Goal: Task Accomplishment & Management: Use online tool/utility

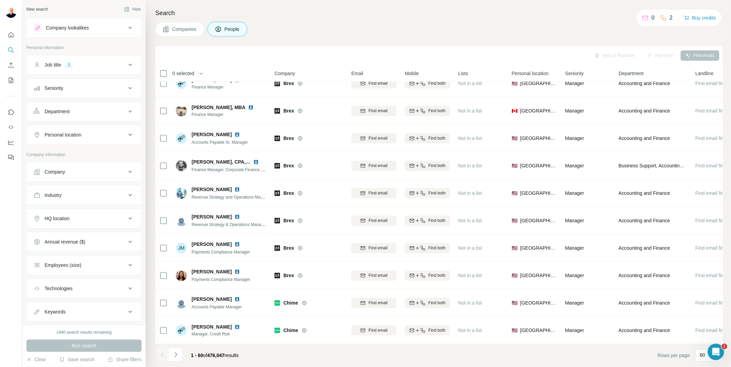
scroll to position [1386, 0]
click at [113, 134] on div "Personal location" at bounding box center [80, 134] width 93 height 7
click at [105, 156] on input "text" at bounding box center [84, 152] width 101 height 12
type input "*****"
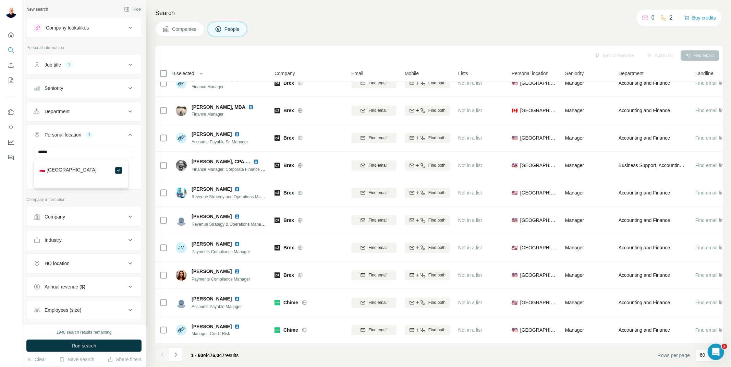
click at [138, 93] on div "New search Hide Company lookalikes Personal information Job title 1 Seniority D…" at bounding box center [83, 162] width 123 height 325
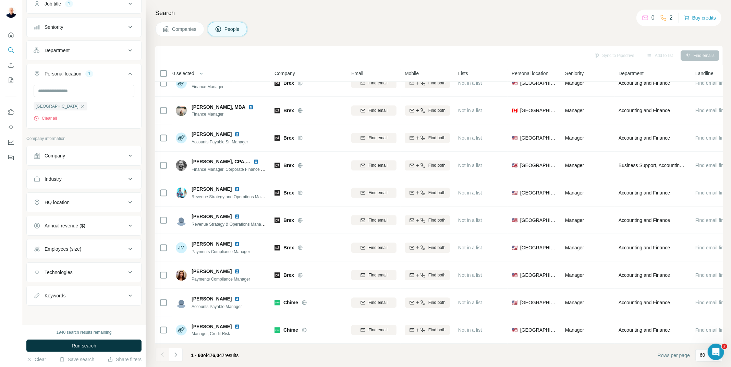
scroll to position [62, 0]
click at [105, 249] on div "Employees (size)" at bounding box center [80, 248] width 93 height 7
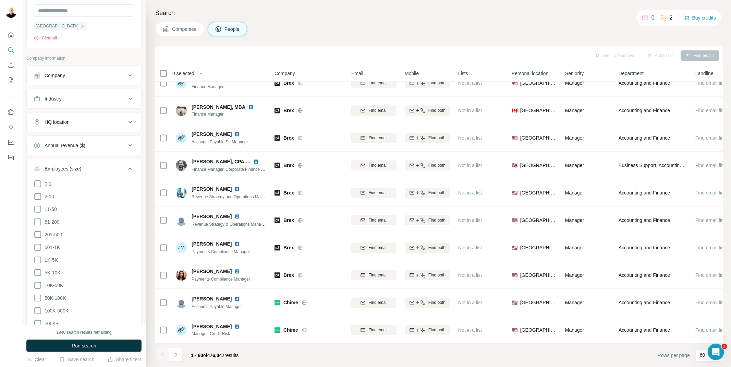
scroll to position [176, 0]
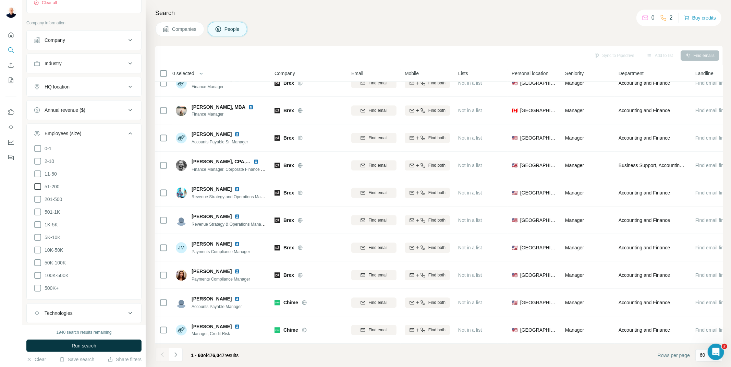
click at [37, 187] on icon at bounding box center [38, 186] width 8 height 8
click at [37, 203] on icon at bounding box center [38, 199] width 8 height 8
click at [39, 213] on icon at bounding box center [38, 212] width 8 height 8
click at [38, 224] on icon at bounding box center [38, 224] width 8 height 8
click at [38, 238] on icon at bounding box center [38, 237] width 8 height 8
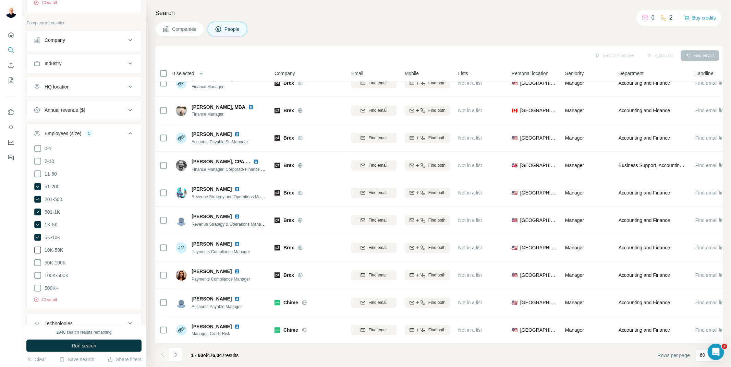
click at [38, 248] on icon at bounding box center [38, 250] width 8 height 8
click at [38, 267] on li "50K-100K" at bounding box center [84, 262] width 101 height 9
click at [38, 264] on icon at bounding box center [38, 262] width 8 height 8
click at [38, 274] on icon at bounding box center [38, 275] width 8 height 8
click at [39, 287] on icon at bounding box center [38, 288] width 8 height 8
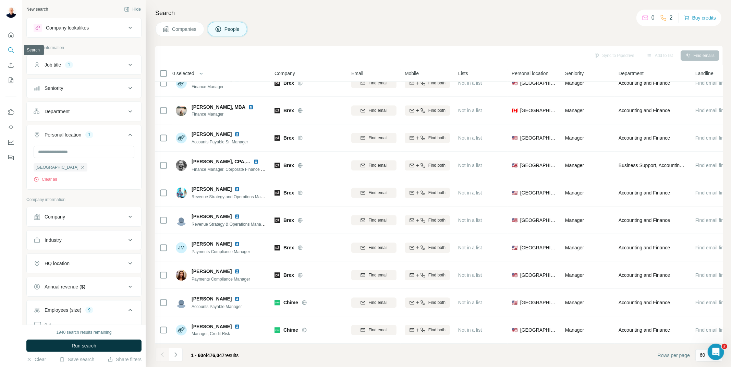
click at [11, 47] on icon "Search" at bounding box center [10, 49] width 4 height 4
click at [82, 358] on button "Save search" at bounding box center [76, 359] width 35 height 7
click at [110, 333] on div "Save search" at bounding box center [96, 334] width 72 height 14
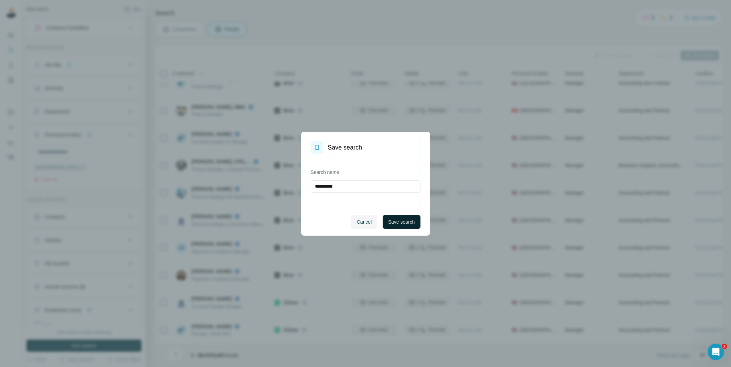
drag, startPoint x: 359, startPoint y: 223, endPoint x: 398, endPoint y: 221, distance: 38.8
click at [398, 221] on div "Cancel Save search" at bounding box center [365, 222] width 129 height 28
click at [398, 221] on span "Save search" at bounding box center [401, 221] width 27 height 7
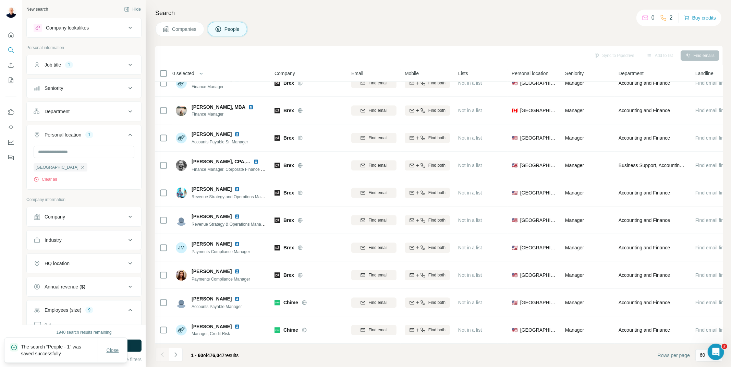
click at [113, 348] on span "Close" at bounding box center [113, 349] width 12 height 7
click at [83, 360] on button "Save search" at bounding box center [76, 359] width 35 height 7
click at [93, 345] on div "View my saved searches" at bounding box center [96, 347] width 72 height 14
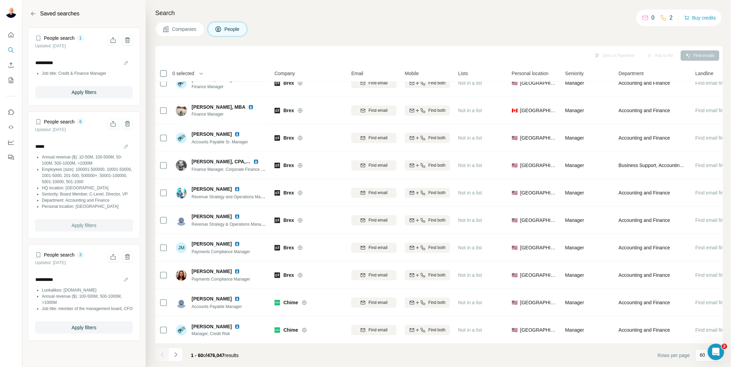
click at [95, 225] on span "Apply filters" at bounding box center [84, 225] width 25 height 7
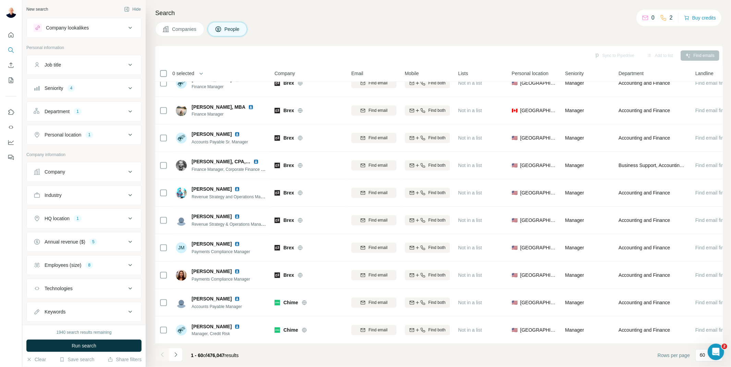
click at [100, 91] on div "Seniority 4" at bounding box center [80, 88] width 93 height 7
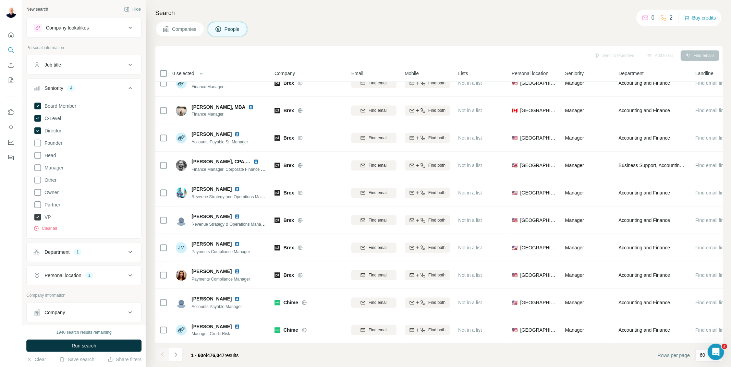
click at [36, 217] on icon at bounding box center [37, 216] width 7 height 7
click at [39, 131] on icon at bounding box center [37, 130] width 7 height 7
click at [37, 119] on icon at bounding box center [37, 118] width 3 height 2
click at [38, 107] on icon at bounding box center [37, 105] width 7 height 7
click at [70, 63] on div "Job title" at bounding box center [80, 64] width 93 height 7
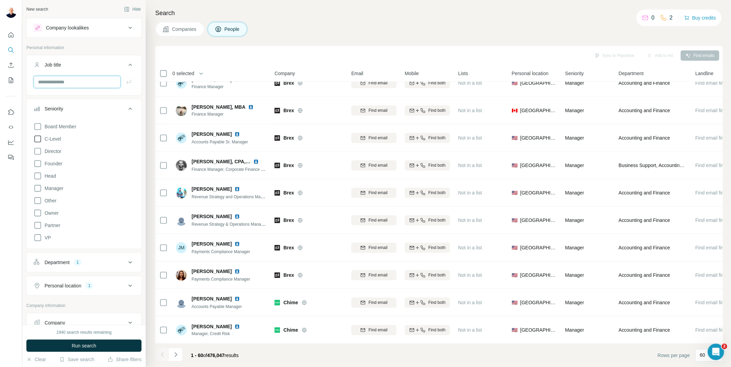
click at [66, 80] on input "text" at bounding box center [77, 82] width 87 height 12
type input "**********"
drag, startPoint x: 63, startPoint y: 347, endPoint x: 12, endPoint y: 280, distance: 84.0
click at [12, 280] on div "**********" at bounding box center [365, 183] width 731 height 367
click at [39, 358] on button "Clear" at bounding box center [36, 359] width 20 height 7
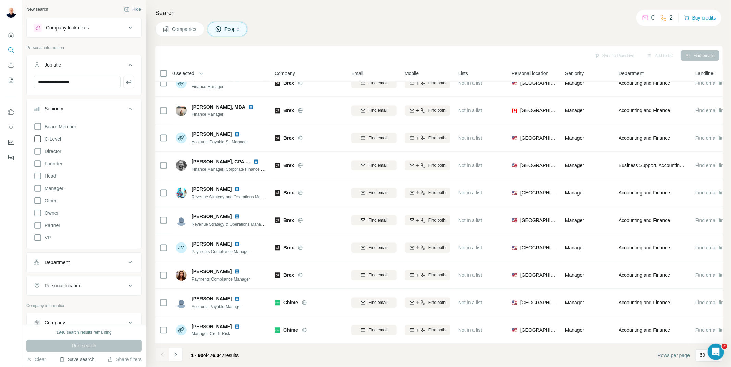
click at [80, 361] on button "Save search" at bounding box center [76, 359] width 35 height 7
click at [90, 354] on div "Save search View my saved searches" at bounding box center [96, 340] width 76 height 31
click at [84, 361] on button "Save search" at bounding box center [76, 359] width 35 height 7
click at [95, 345] on div "View my saved searches" at bounding box center [96, 347] width 72 height 14
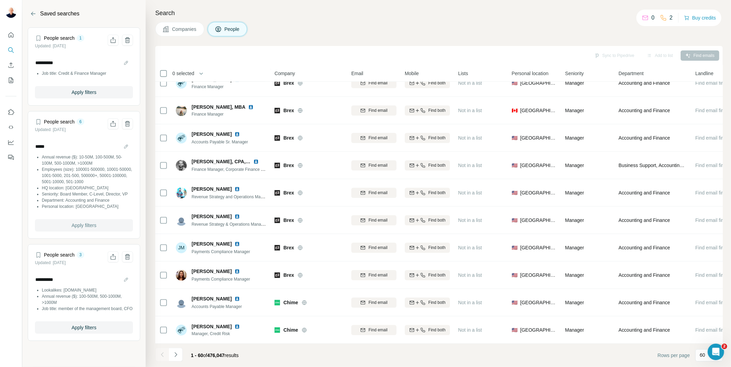
click at [96, 231] on button "Apply filters" at bounding box center [84, 225] width 98 height 12
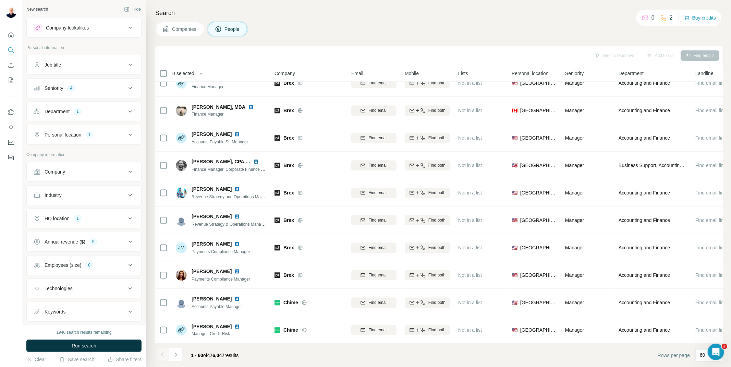
click at [73, 263] on div "Employees (size)" at bounding box center [63, 264] width 37 height 7
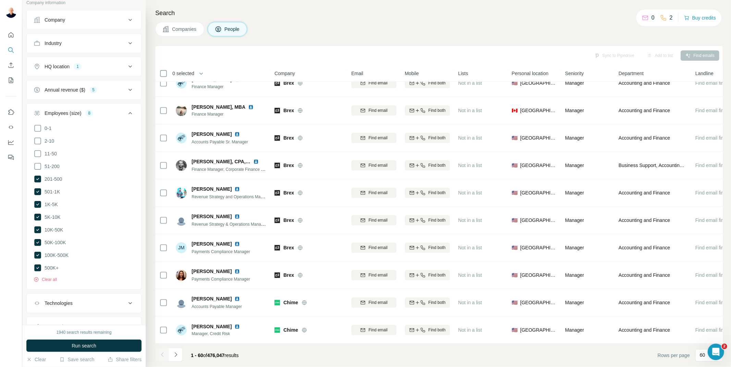
scroll to position [152, 0]
click at [38, 167] on icon at bounding box center [38, 166] width 8 height 8
click at [38, 179] on icon at bounding box center [37, 179] width 3 height 2
click at [37, 191] on icon at bounding box center [37, 191] width 7 height 7
click at [37, 204] on icon at bounding box center [37, 203] width 7 height 7
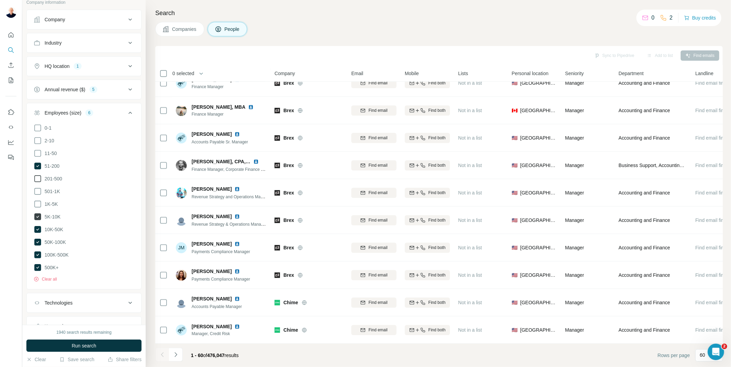
click at [38, 217] on icon at bounding box center [37, 216] width 7 height 7
click at [37, 228] on icon at bounding box center [37, 229] width 7 height 7
click at [38, 242] on icon at bounding box center [37, 241] width 7 height 7
click at [38, 255] on icon at bounding box center [37, 254] width 7 height 7
click at [36, 266] on icon at bounding box center [37, 267] width 7 height 7
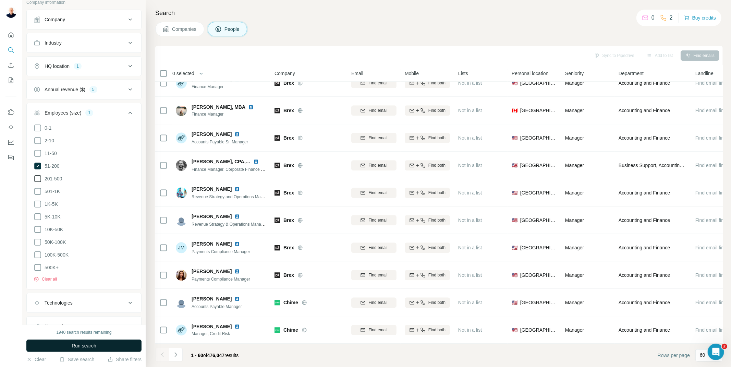
click at [101, 345] on button "Run search" at bounding box center [83, 345] width 115 height 12
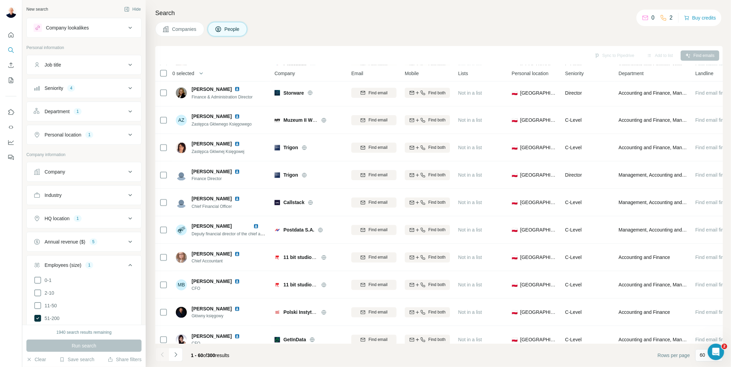
scroll to position [1044, 0]
click at [84, 360] on button "Save search" at bounding box center [76, 359] width 35 height 7
click at [99, 335] on div "Save search" at bounding box center [96, 334] width 72 height 14
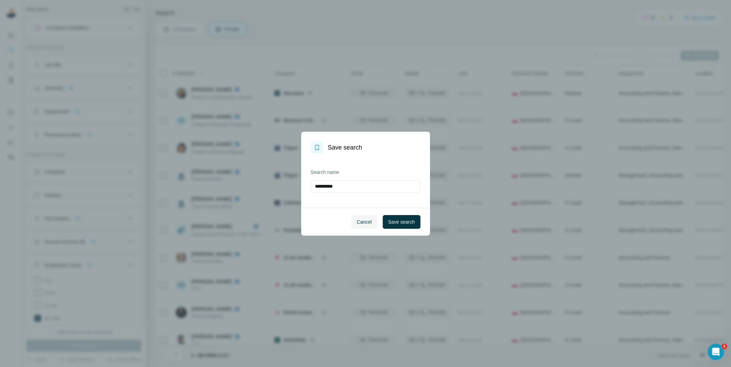
drag, startPoint x: 345, startPoint y: 182, endPoint x: 287, endPoint y: 198, distance: 60.0
click at [287, 198] on div "**********" at bounding box center [365, 183] width 731 height 367
type input "**********"
click at [386, 219] on button "Save search" at bounding box center [402, 222] width 38 height 14
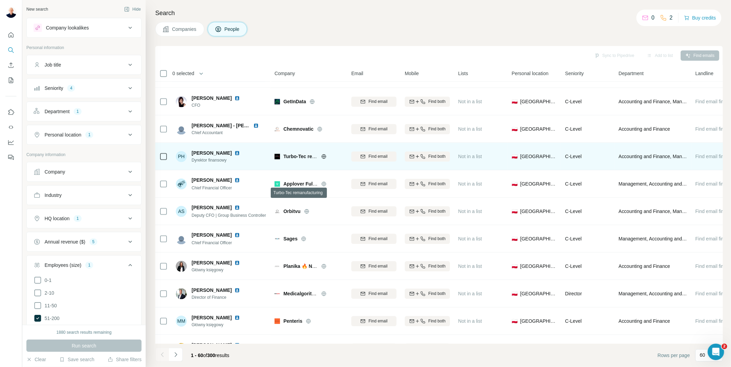
scroll to position [1386, 0]
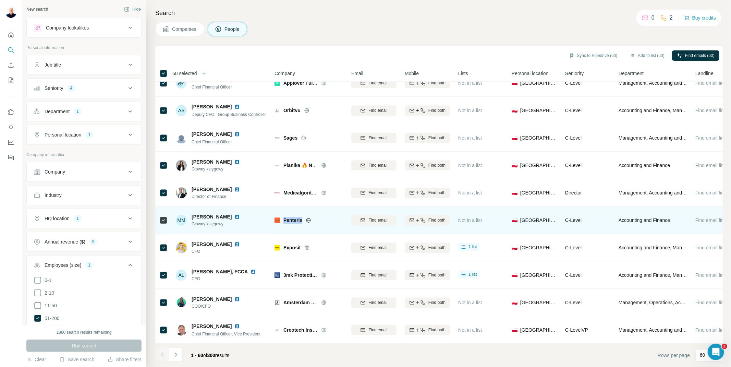
drag, startPoint x: 302, startPoint y: 217, endPoint x: 283, endPoint y: 218, distance: 18.9
click at [283, 218] on span "Penteris" at bounding box center [292, 220] width 19 height 7
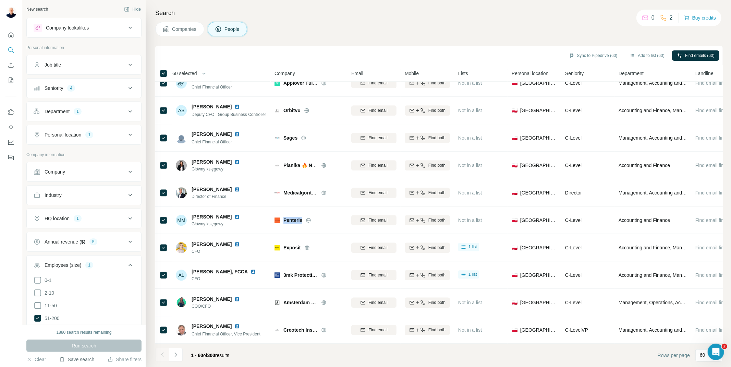
click at [86, 358] on button "Save search" at bounding box center [76, 359] width 35 height 7
click at [352, 19] on div "Search Companies People Sync to Pipedrive (60) Add to list (60) Find emails (60…" at bounding box center [438, 183] width 585 height 367
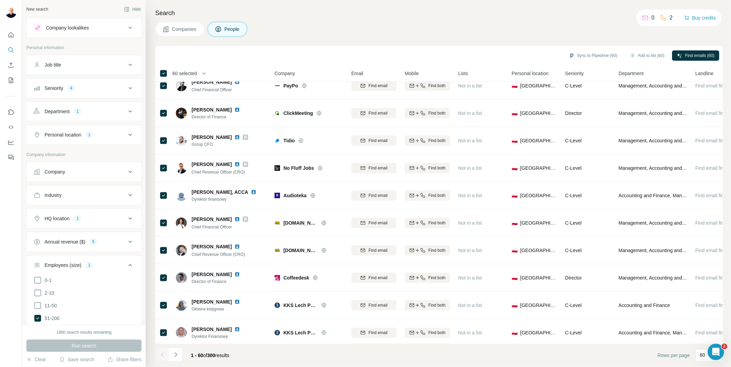
scroll to position [0, 0]
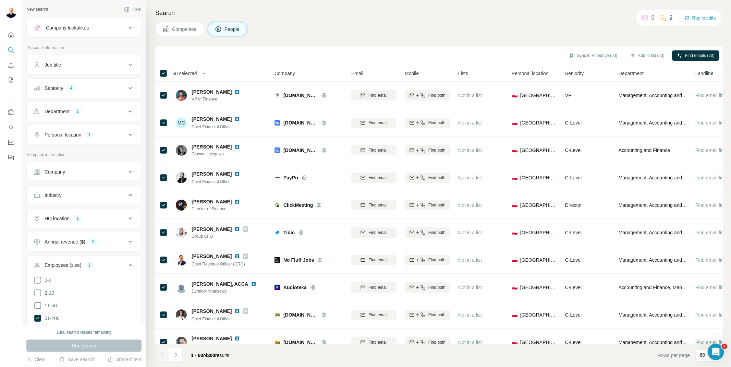
click at [196, 73] on span "60 selected" at bounding box center [184, 73] width 25 height 7
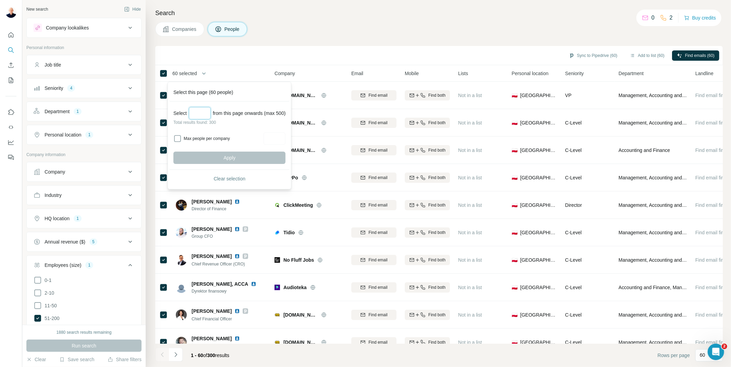
click at [198, 110] on input "Select a number (up to 500)" at bounding box center [200, 113] width 22 height 12
click at [196, 114] on input "Select a number (up to 500)" at bounding box center [200, 113] width 22 height 12
click at [207, 158] on div "Apply" at bounding box center [229, 157] width 112 height 12
drag, startPoint x: 205, startPoint y: 112, endPoint x: 176, endPoint y: 108, distance: 29.4
click at [176, 108] on div "Select *** from this page onwards (max 500)" at bounding box center [229, 113] width 112 height 12
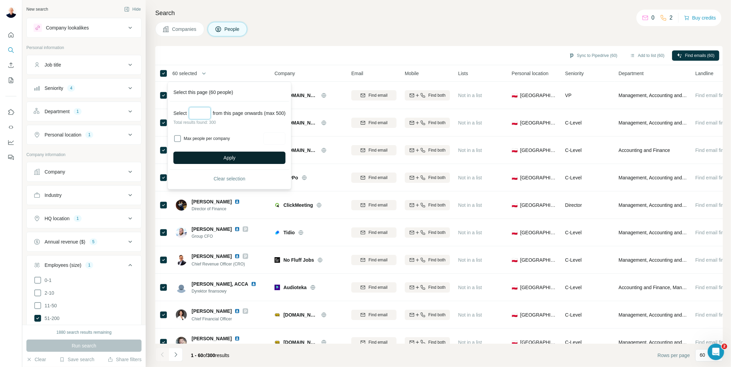
type input "***"
click at [241, 156] on button "Apply" at bounding box center [229, 157] width 112 height 12
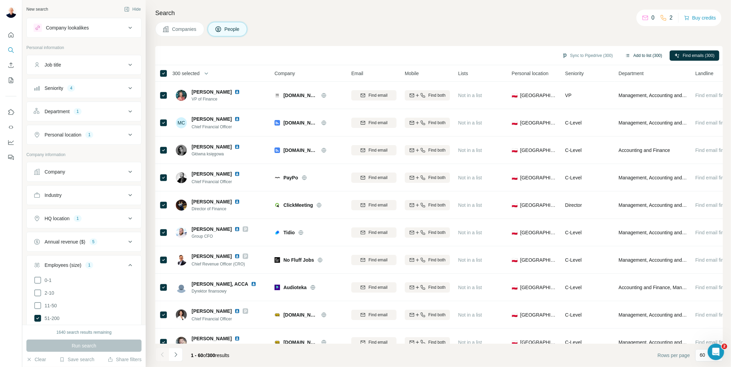
click at [643, 55] on button "Add to list (300)" at bounding box center [643, 55] width 47 height 10
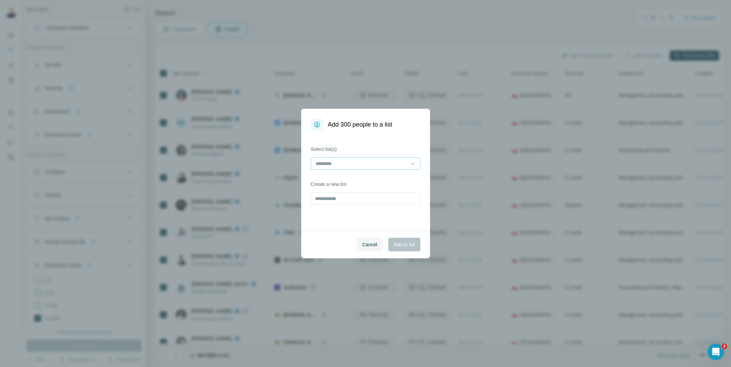
click at [385, 163] on input at bounding box center [361, 164] width 93 height 8
click at [376, 212] on div "Select list(s) Create a new list" at bounding box center [365, 181] width 129 height 100
click at [329, 198] on input "text" at bounding box center [366, 198] width 110 height 12
type input "**********"
click at [396, 242] on span "Add to list" at bounding box center [404, 244] width 21 height 7
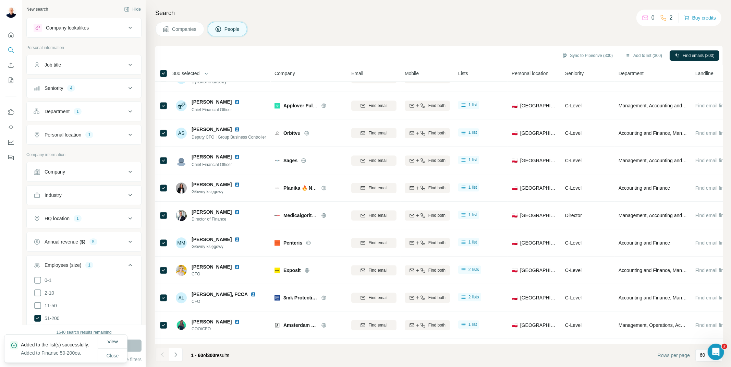
scroll to position [1386, 0]
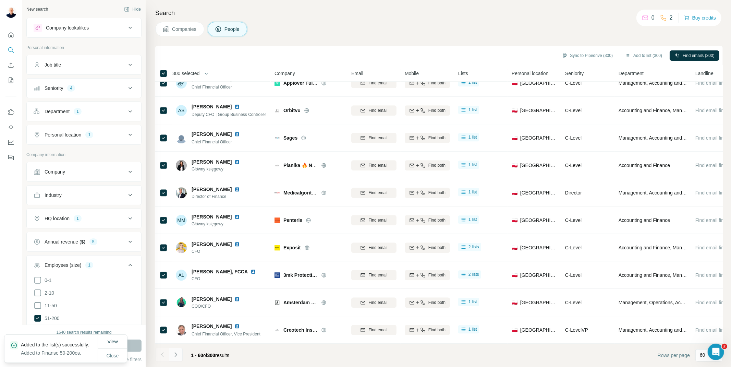
click at [178, 354] on icon "Navigate to next page" at bounding box center [175, 354] width 7 height 7
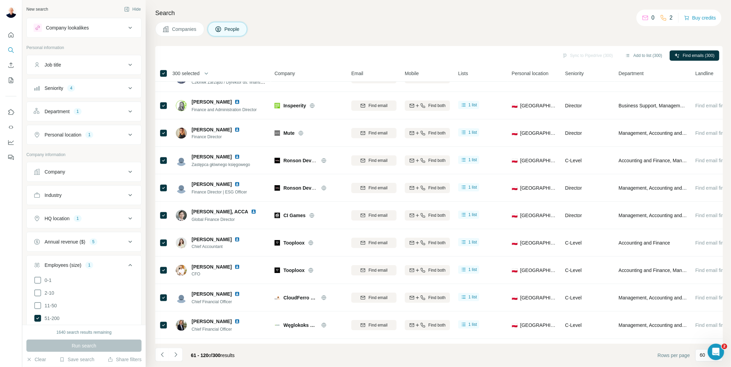
scroll to position [0, 0]
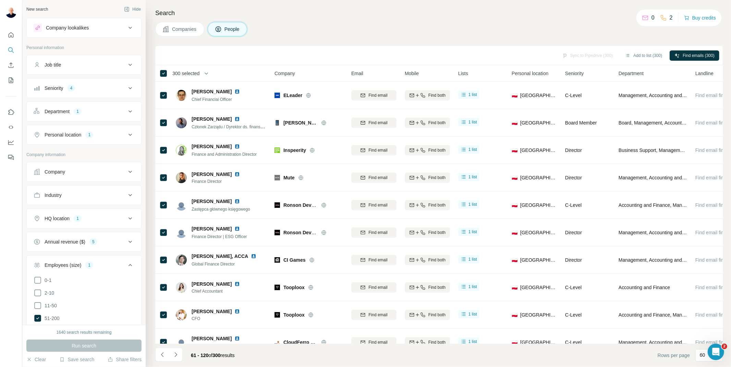
click at [111, 243] on div "Annual revenue ($) 5" at bounding box center [80, 241] width 93 height 7
click at [9, 81] on icon "My lists" at bounding box center [11, 79] width 4 height 5
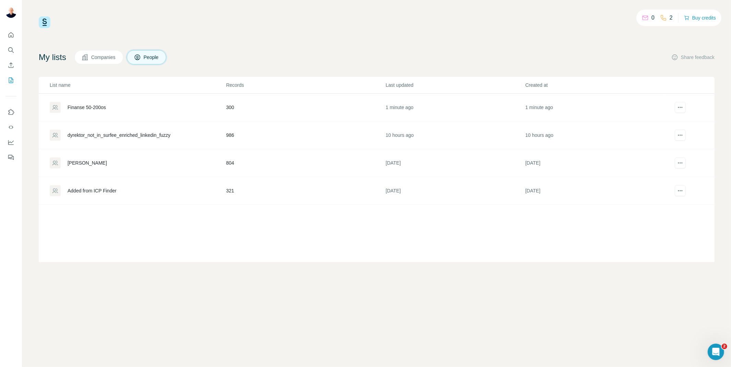
click at [114, 137] on div "dyrektor_not_in_surfee_enriched_linkedin_fuzzy" at bounding box center [119, 135] width 103 height 7
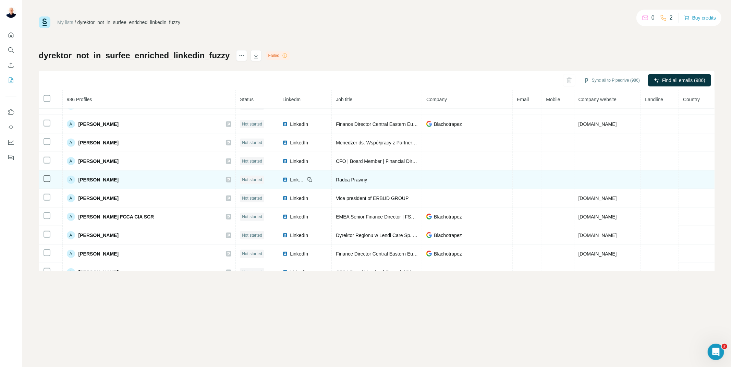
scroll to position [476, 0]
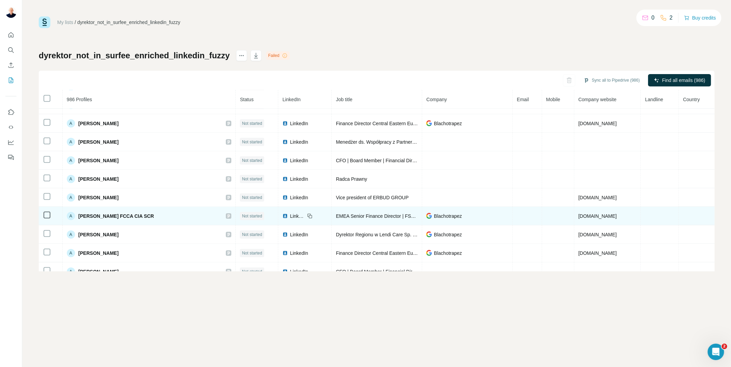
click at [615, 221] on td "[DOMAIN_NAME]" at bounding box center [607, 216] width 67 height 19
drag, startPoint x: 575, startPoint y: 221, endPoint x: 617, endPoint y: 225, distance: 42.3
click at [617, 225] on td "[DOMAIN_NAME]" at bounding box center [607, 216] width 67 height 19
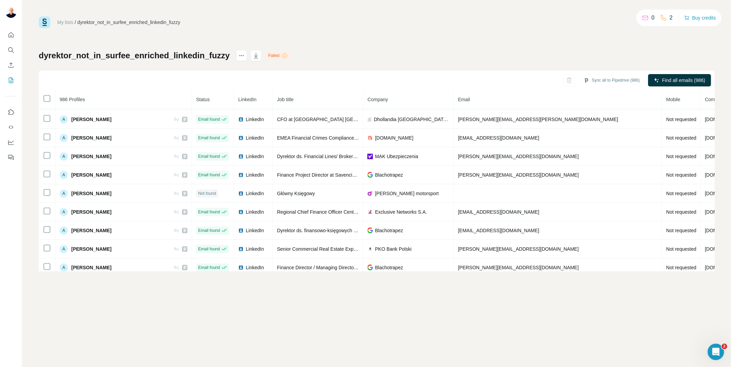
scroll to position [1867, 0]
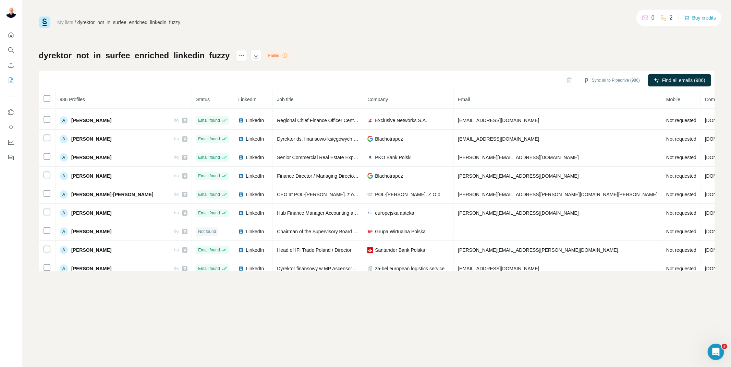
click at [645, 19] on icon at bounding box center [645, 18] width 5 height 4
click at [698, 17] on button "Buy credits" at bounding box center [700, 18] width 32 height 10
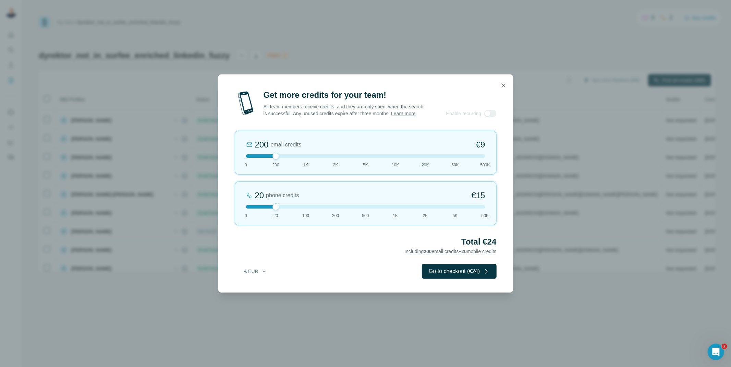
click at [305, 158] on div at bounding box center [365, 155] width 239 height 3
click at [335, 158] on div at bounding box center [365, 155] width 239 height 3
click at [365, 161] on div "2K email credits 5% Discount €80 0 200 1K 2K 5K 10K 20K 50K 500K" at bounding box center [366, 153] width 262 height 44
drag, startPoint x: 277, startPoint y: 209, endPoint x: 237, endPoint y: 213, distance: 40.0
click at [237, 213] on div "0 phone credits €0 0 20 100 200 500 1K 2K 5K 50K" at bounding box center [366, 203] width 262 height 44
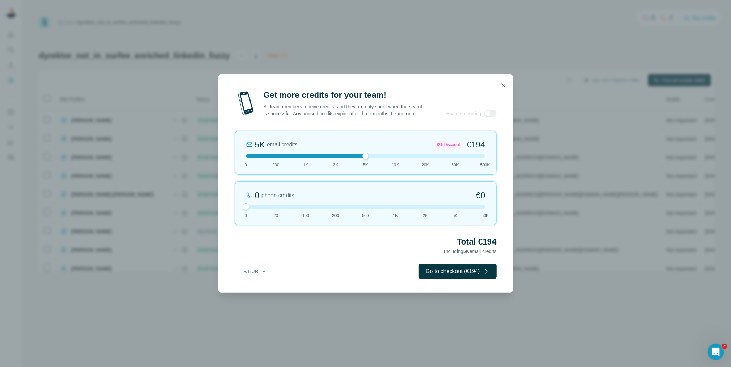
click at [336, 158] on div at bounding box center [365, 155] width 239 height 3
click at [308, 158] on div at bounding box center [365, 155] width 239 height 3
click at [334, 158] on div at bounding box center [365, 155] width 239 height 3
click at [503, 82] on icon "button" at bounding box center [503, 85] width 7 height 7
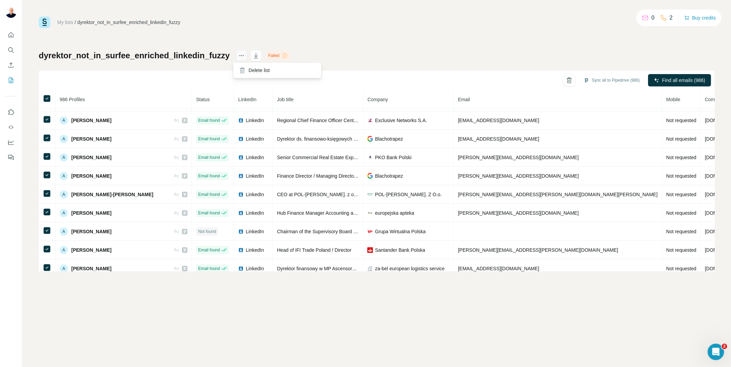
click at [242, 58] on icon "actions" at bounding box center [241, 55] width 7 height 7
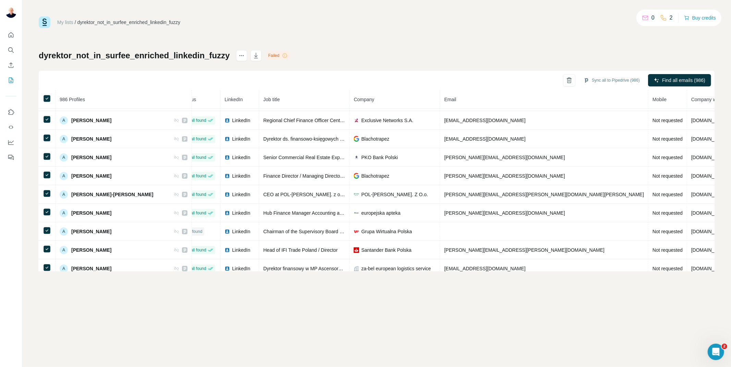
click at [691, 97] on span "Company website" at bounding box center [710, 99] width 38 height 5
drag, startPoint x: 611, startPoint y: 100, endPoint x: 592, endPoint y: 101, distance: 19.2
click at [691, 101] on span "Company website" at bounding box center [710, 99] width 38 height 5
drag, startPoint x: 384, startPoint y: 124, endPoint x: 413, endPoint y: 126, distance: 28.5
click at [413, 105] on div "[PERSON_NAME] motorsport" at bounding box center [395, 101] width 82 height 7
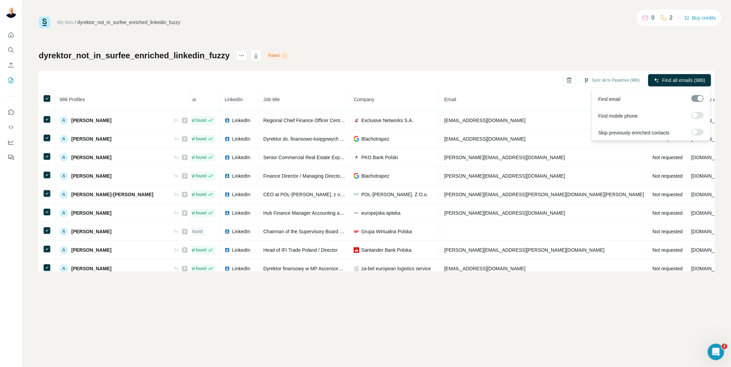
click at [701, 132] on label at bounding box center [698, 132] width 12 height 7
click at [448, 56] on div "dyrektor_not_in_surfee_enriched_linkedin_fuzzy Failed Sync all to Pipedrive (98…" at bounding box center [377, 160] width 676 height 221
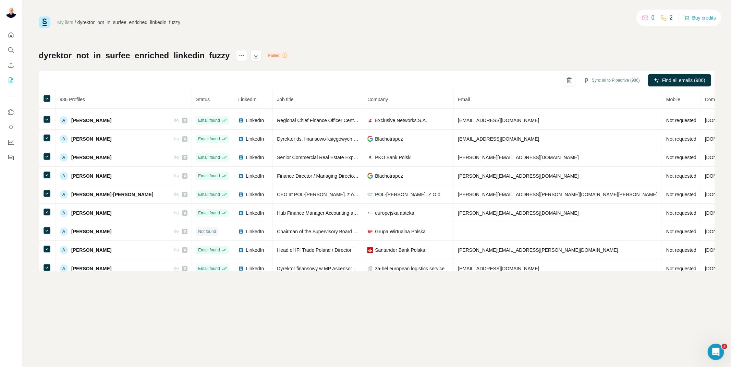
click at [275, 56] on div "Failed" at bounding box center [278, 55] width 24 height 8
click at [9, 110] on icon "Use Surfe on LinkedIn" at bounding box center [11, 112] width 7 height 7
click at [523, 328] on div "My lists / dyrektor_not_in_surfee_enriched_linkedin_fuzzy 0 2 Buy credits dyrek…" at bounding box center [376, 183] width 709 height 367
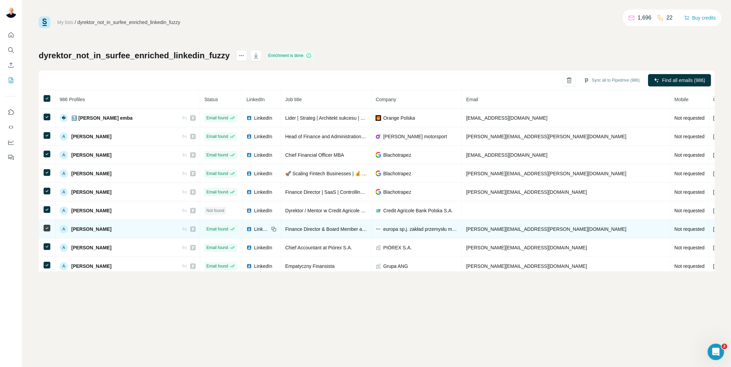
scroll to position [114, 0]
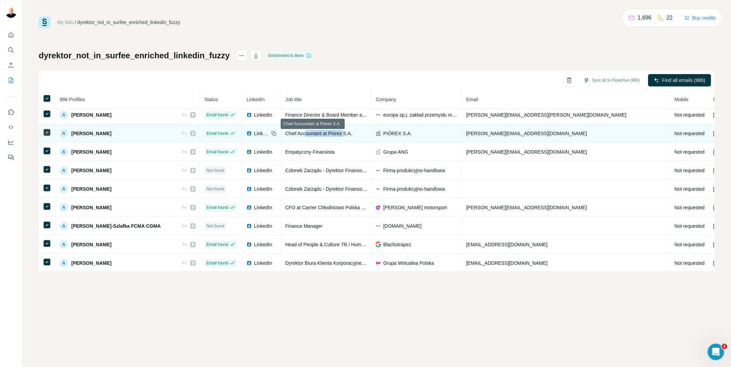
drag, startPoint x: 296, startPoint y: 134, endPoint x: 335, endPoint y: 135, distance: 38.7
click at [335, 135] on span "Chief Accountant at Piórex S.A." at bounding box center [318, 133] width 67 height 5
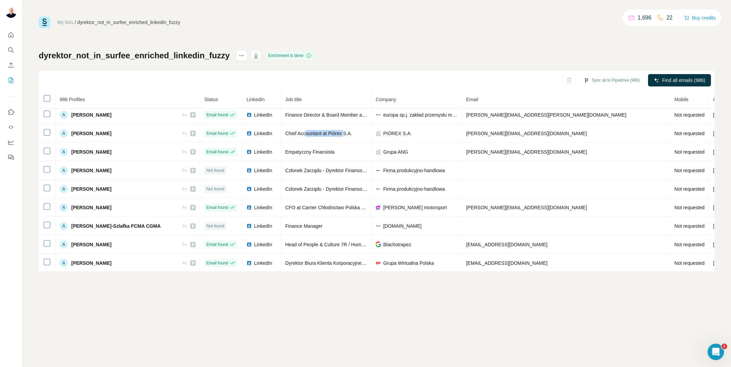
click at [254, 58] on icon "button" at bounding box center [256, 55] width 4 height 5
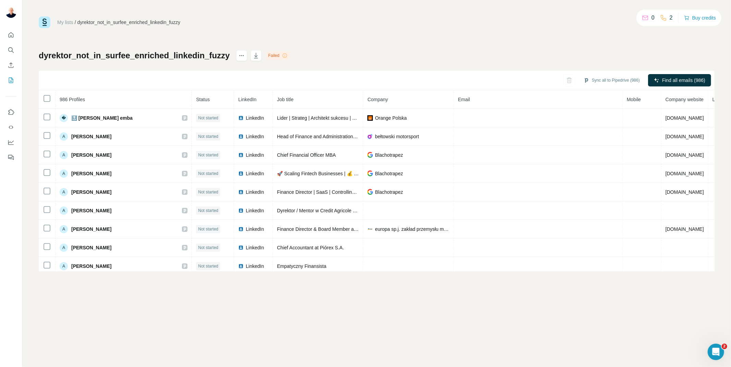
scroll to position [2089, 0]
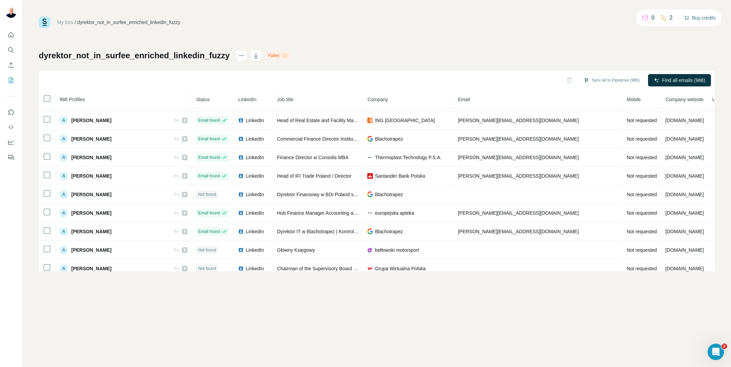
click at [697, 18] on button "Buy credits" at bounding box center [700, 18] width 32 height 10
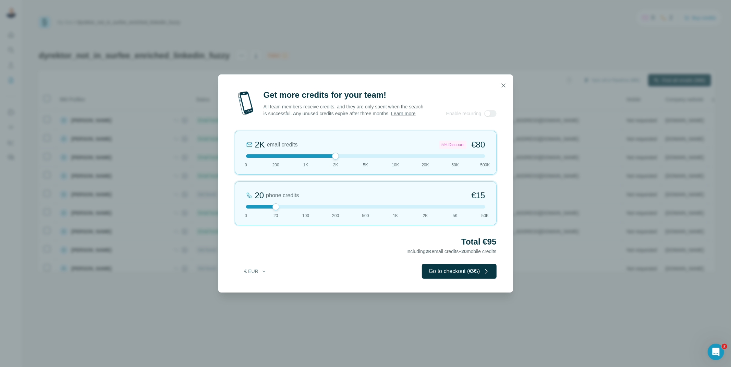
drag, startPoint x: 276, startPoint y: 160, endPoint x: 337, endPoint y: 158, distance: 61.4
click at [337, 158] on div at bounding box center [335, 155] width 7 height 7
click at [448, 278] on button "Go to checkout (€95)" at bounding box center [459, 271] width 74 height 15
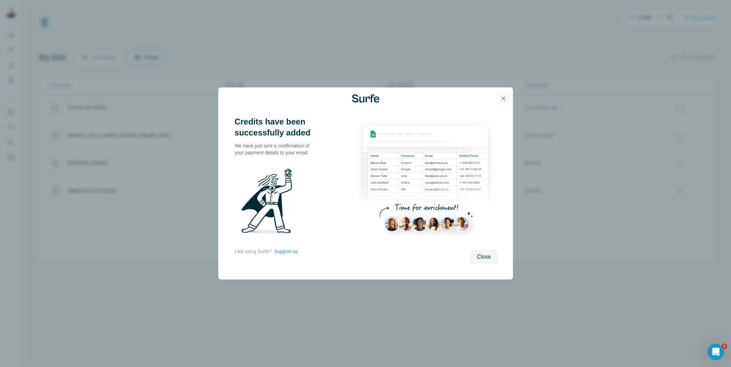
click at [502, 100] on icon "button" at bounding box center [503, 99] width 4 height 4
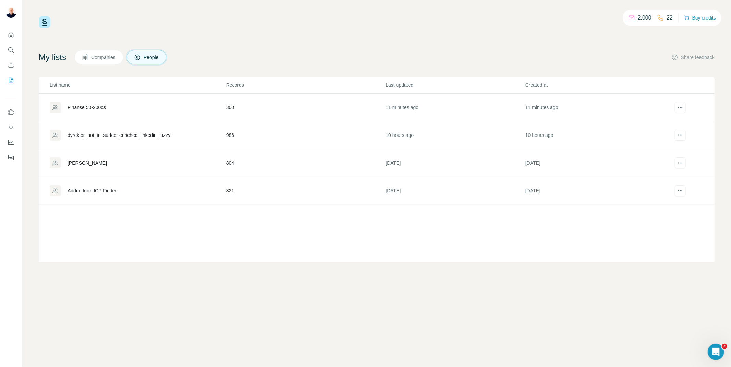
click at [194, 138] on div "dyrektor_not_in_surfee_enriched_linkedin_fuzzy" at bounding box center [138, 135] width 176 height 11
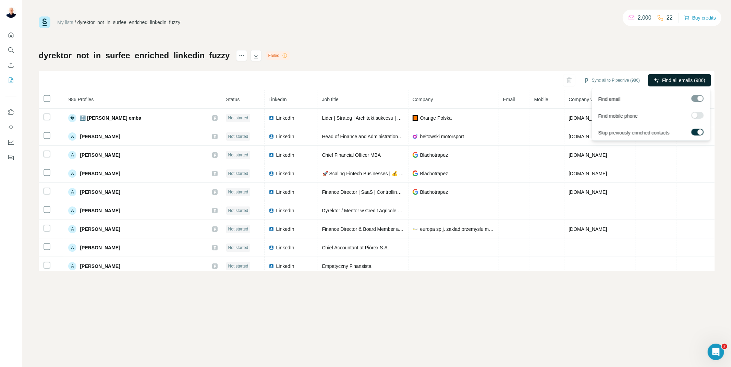
click at [697, 79] on span "Find all emails (986)" at bounding box center [683, 80] width 43 height 7
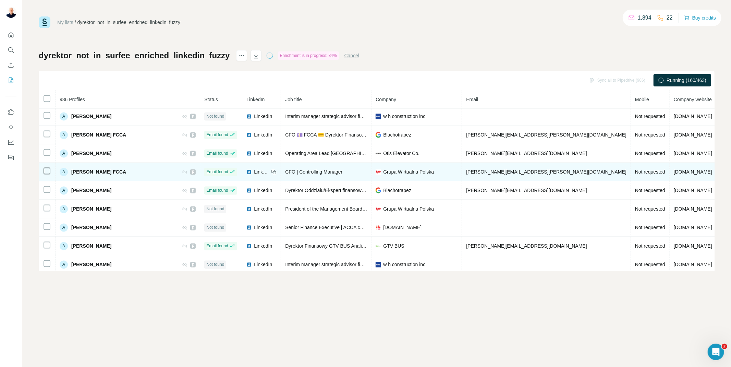
scroll to position [1190, 0]
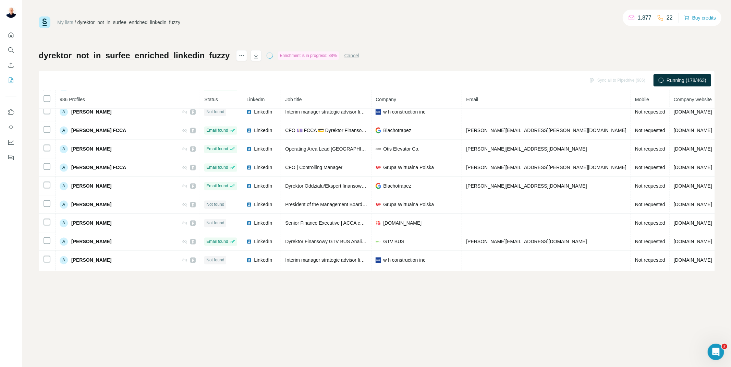
click at [336, 278] on div "My lists / dyrektor_not_in_surfee_enriched_linkedin_fuzzy 1,877 22 Buy credits …" at bounding box center [376, 183] width 709 height 367
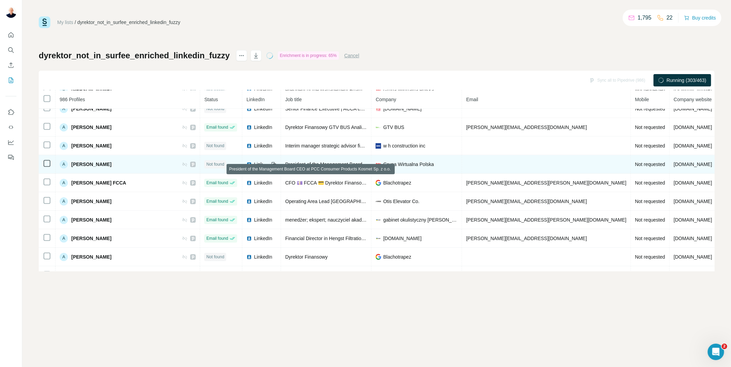
scroll to position [1340, 0]
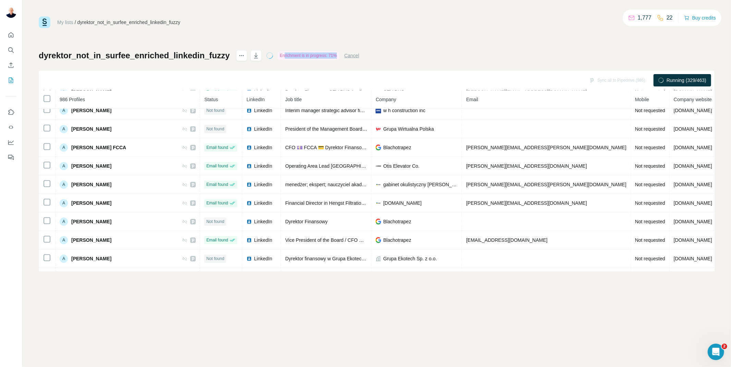
drag, startPoint x: 281, startPoint y: 57, endPoint x: 336, endPoint y: 56, distance: 54.5
click at [336, 56] on div "Enrichment is in progress: 71%" at bounding box center [308, 55] width 61 height 8
drag, startPoint x: 54, startPoint y: 57, endPoint x: 227, endPoint y: 56, distance: 172.4
click at [227, 56] on h1 "dyrektor_not_in_surfee_enriched_linkedin_fuzzy" at bounding box center [134, 55] width 191 height 11
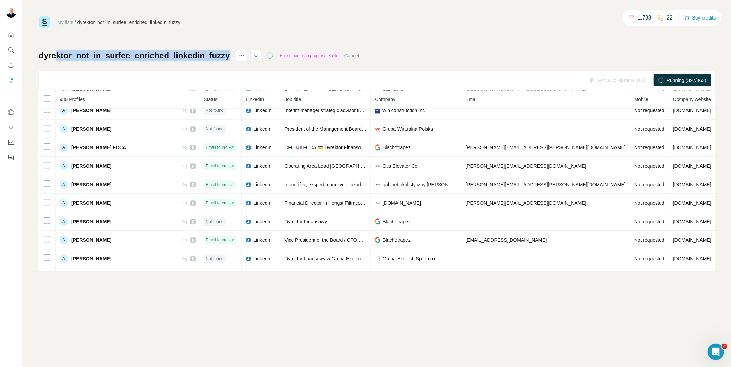
scroll to position [1340, 29]
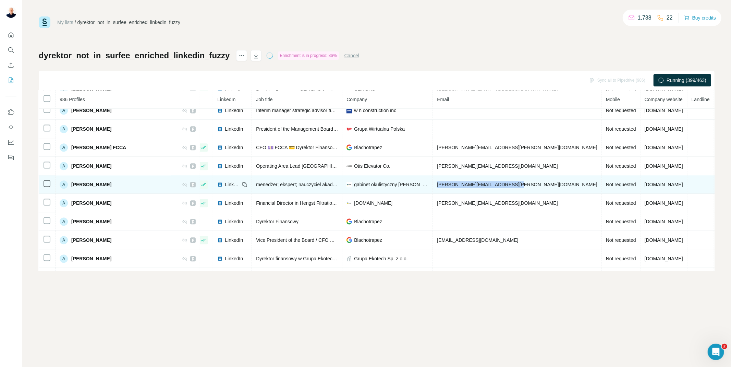
drag, startPoint x: 499, startPoint y: 203, endPoint x: 425, endPoint y: 206, distance: 73.4
click at [433, 194] on td "andrzej.chmielecki@gpbaltic.pl" at bounding box center [517, 184] width 169 height 19
